Goal: Navigation & Orientation: Go to known website

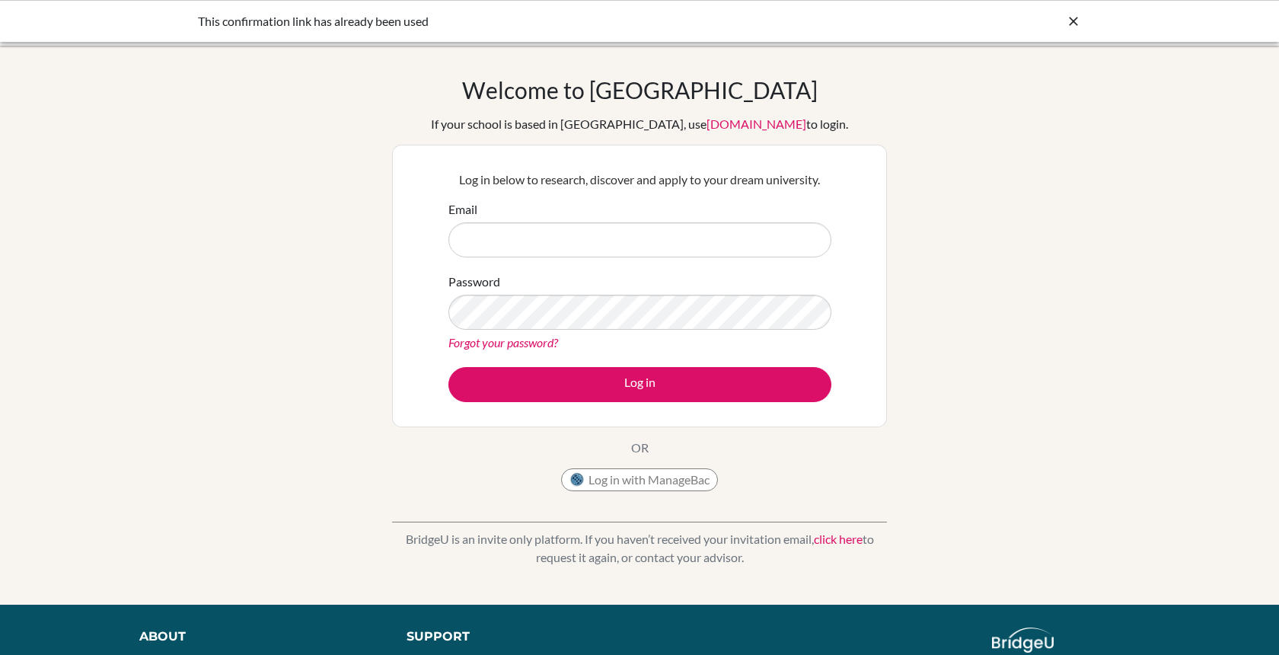
click at [1076, 25] on icon at bounding box center [1073, 21] width 15 height 15
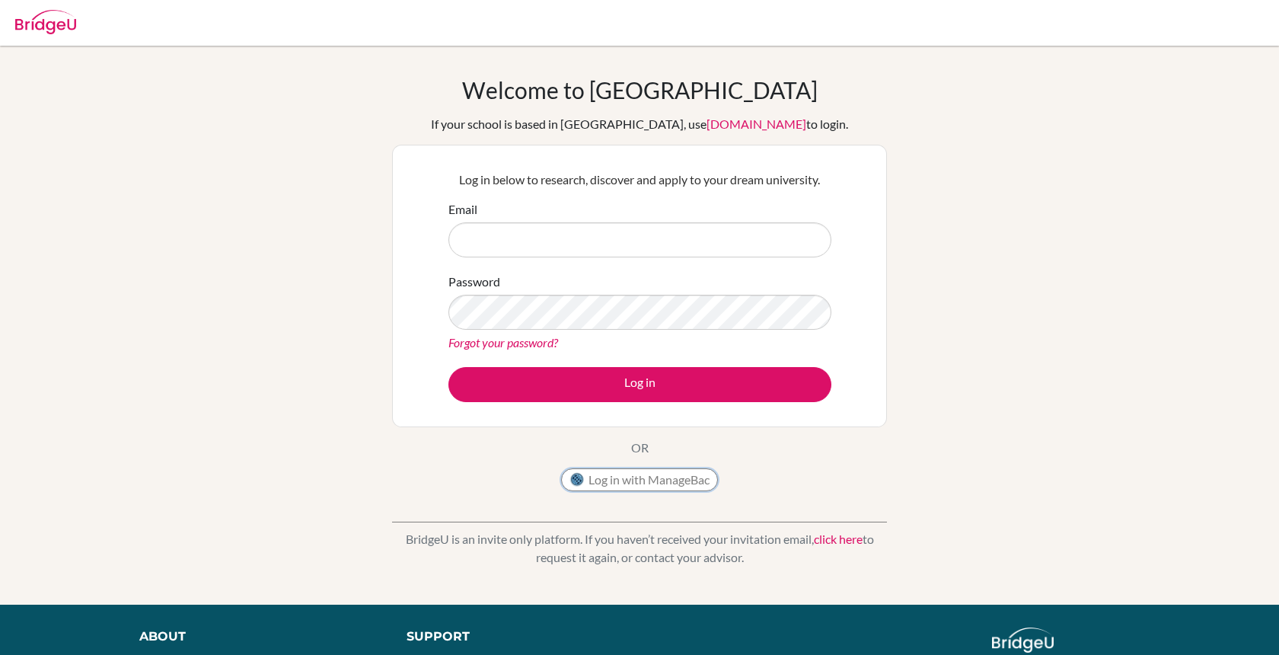
click at [610, 475] on button "Log in with ManageBac" at bounding box center [639, 479] width 157 height 23
click at [603, 483] on button "Log in with ManageBac" at bounding box center [639, 479] width 157 height 23
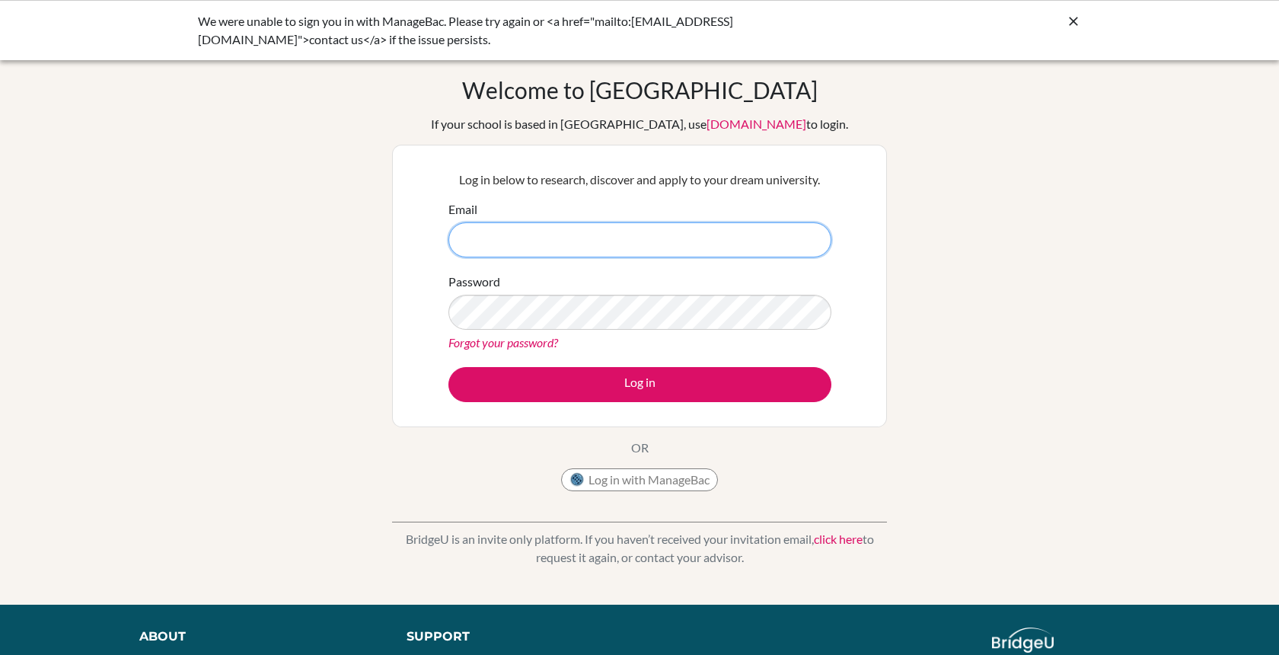
click at [636, 238] on input "Email" at bounding box center [639, 239] width 383 height 35
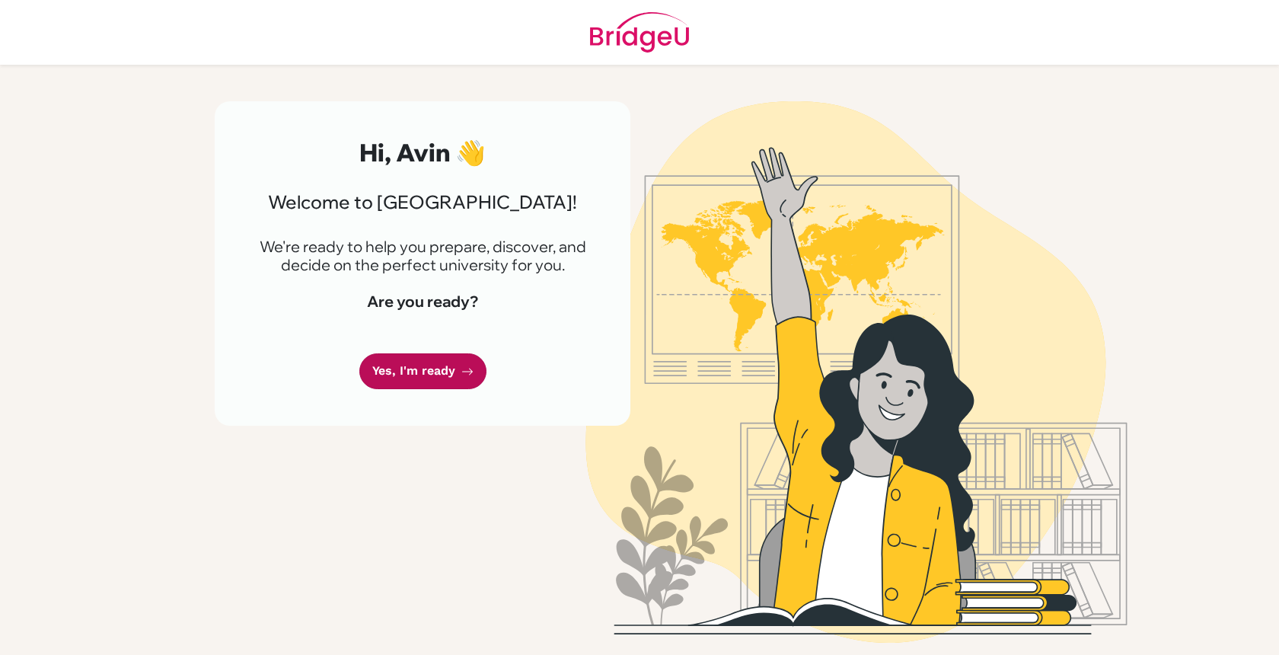
click at [445, 372] on link "Yes, I'm ready" at bounding box center [422, 371] width 127 height 36
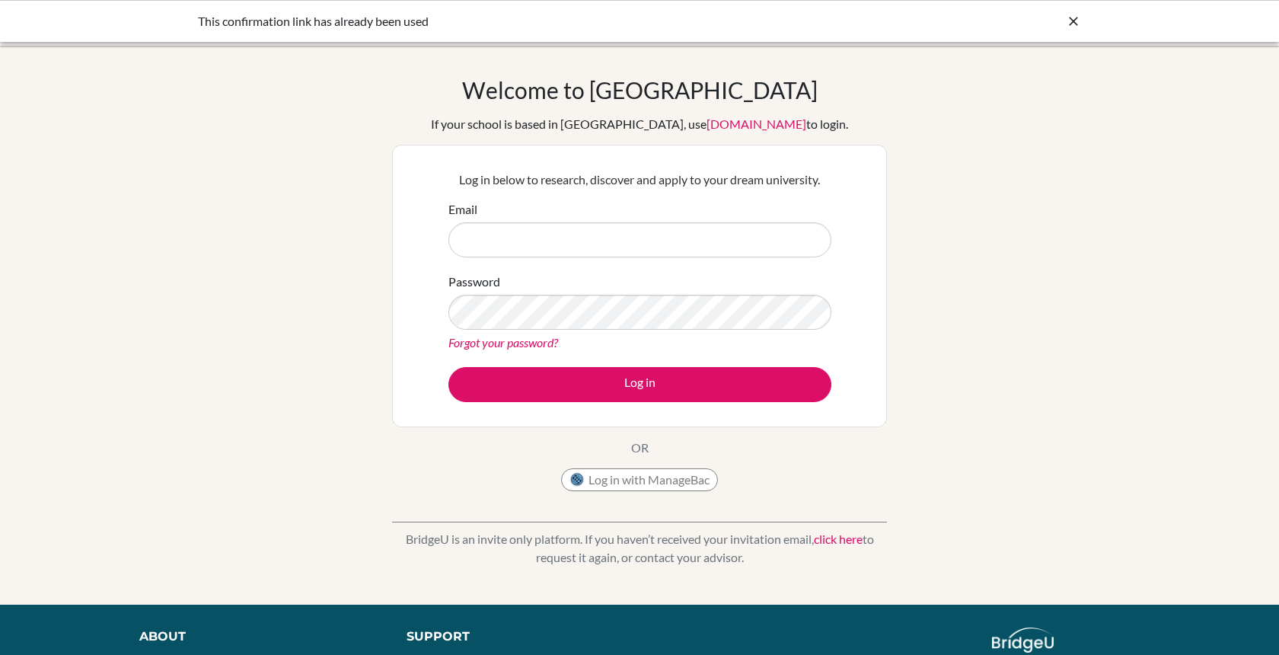
click at [1071, 19] on icon at bounding box center [1073, 21] width 15 height 15
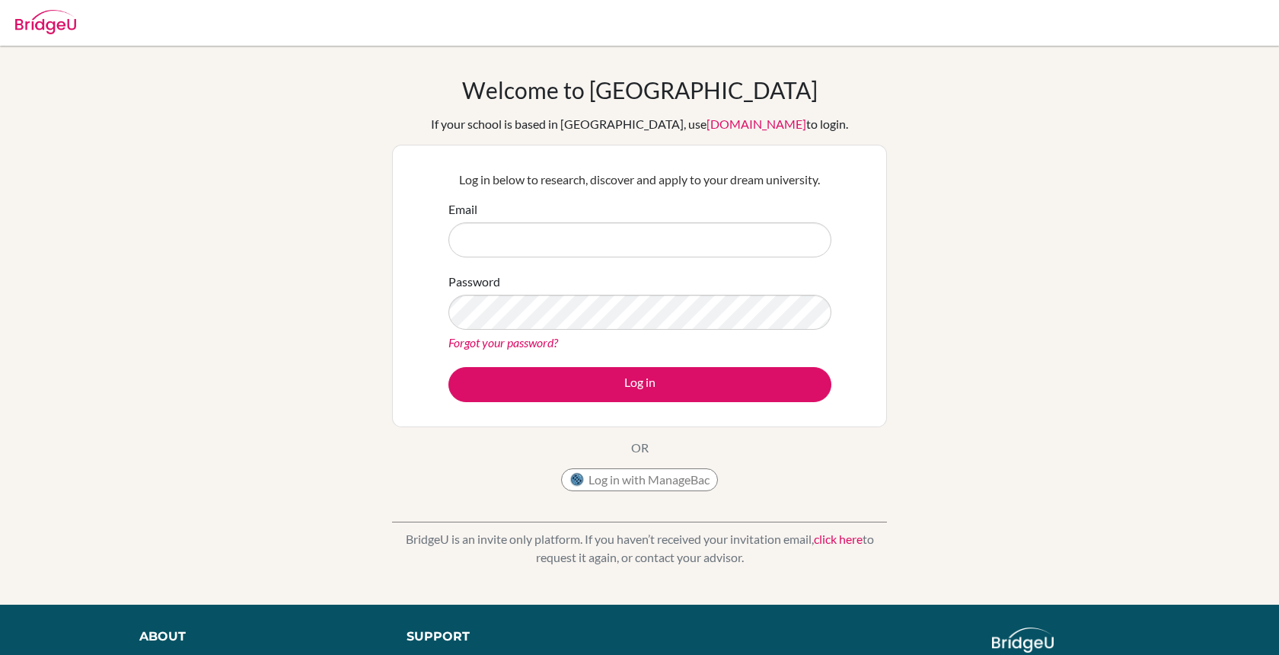
click at [709, 126] on link "[DOMAIN_NAME]" at bounding box center [757, 123] width 100 height 14
